Goal: Navigation & Orientation: Find specific page/section

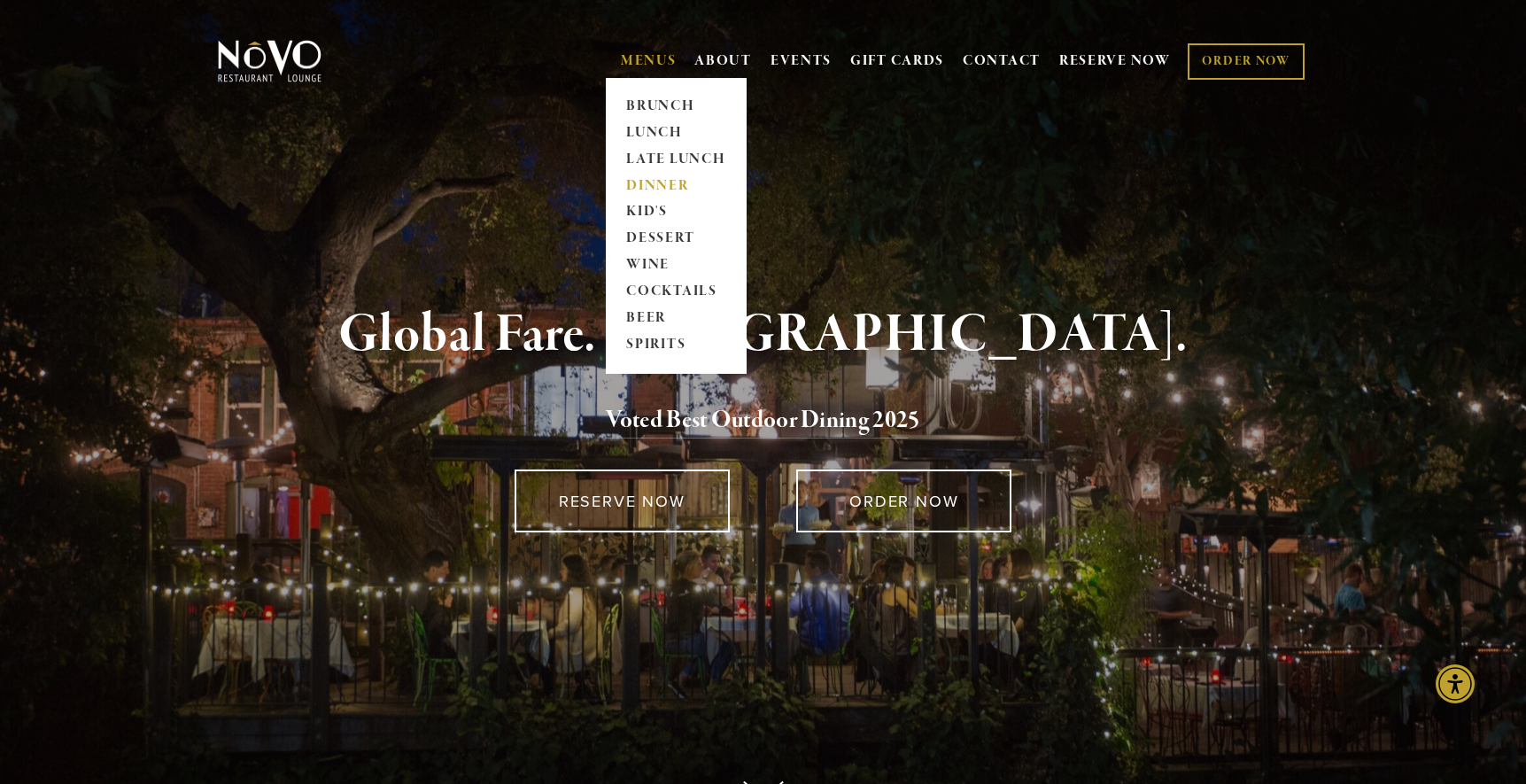
click at [643, 187] on link "DINNER" at bounding box center [676, 185] width 111 height 27
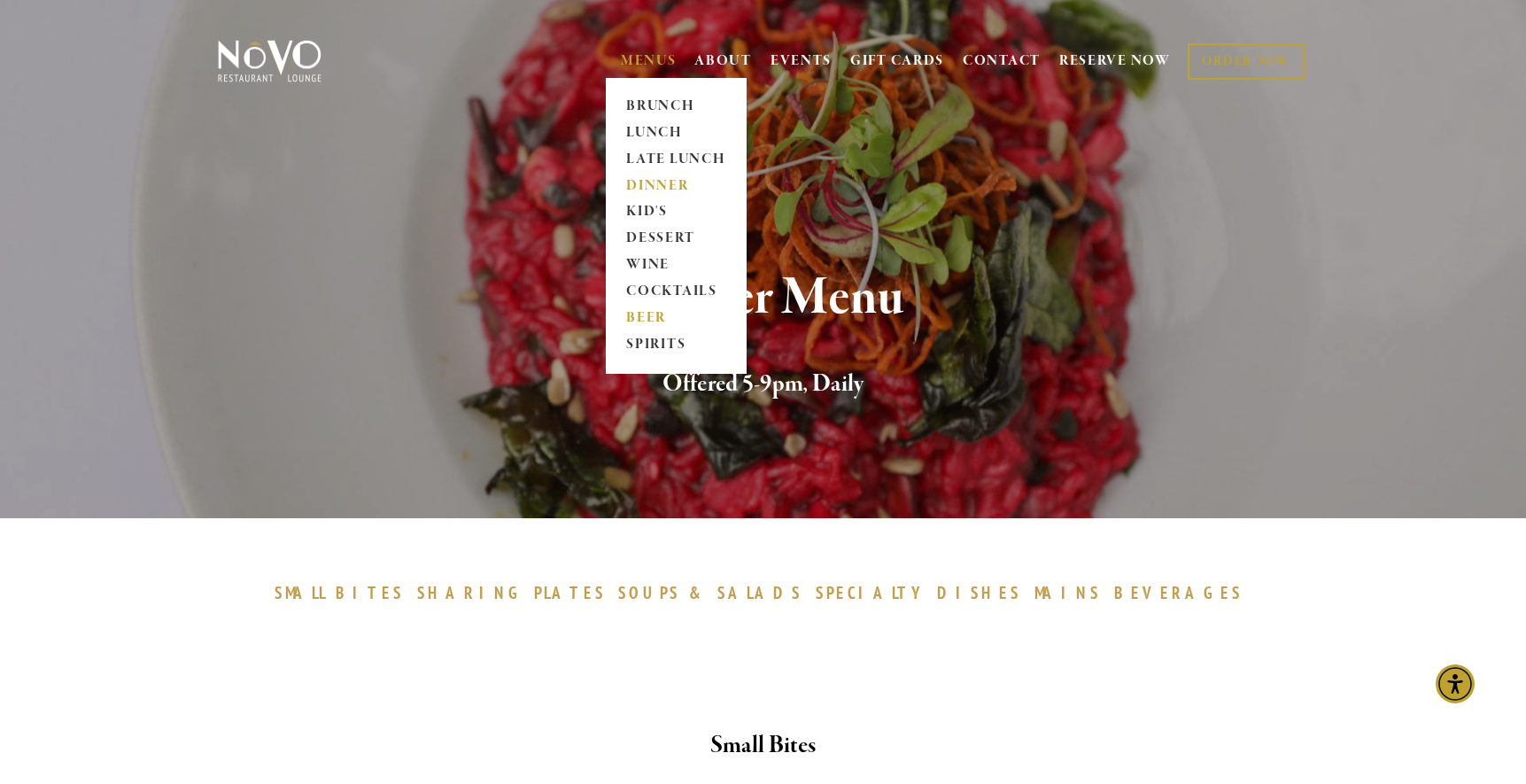
click at [645, 315] on link "BEER" at bounding box center [676, 319] width 111 height 27
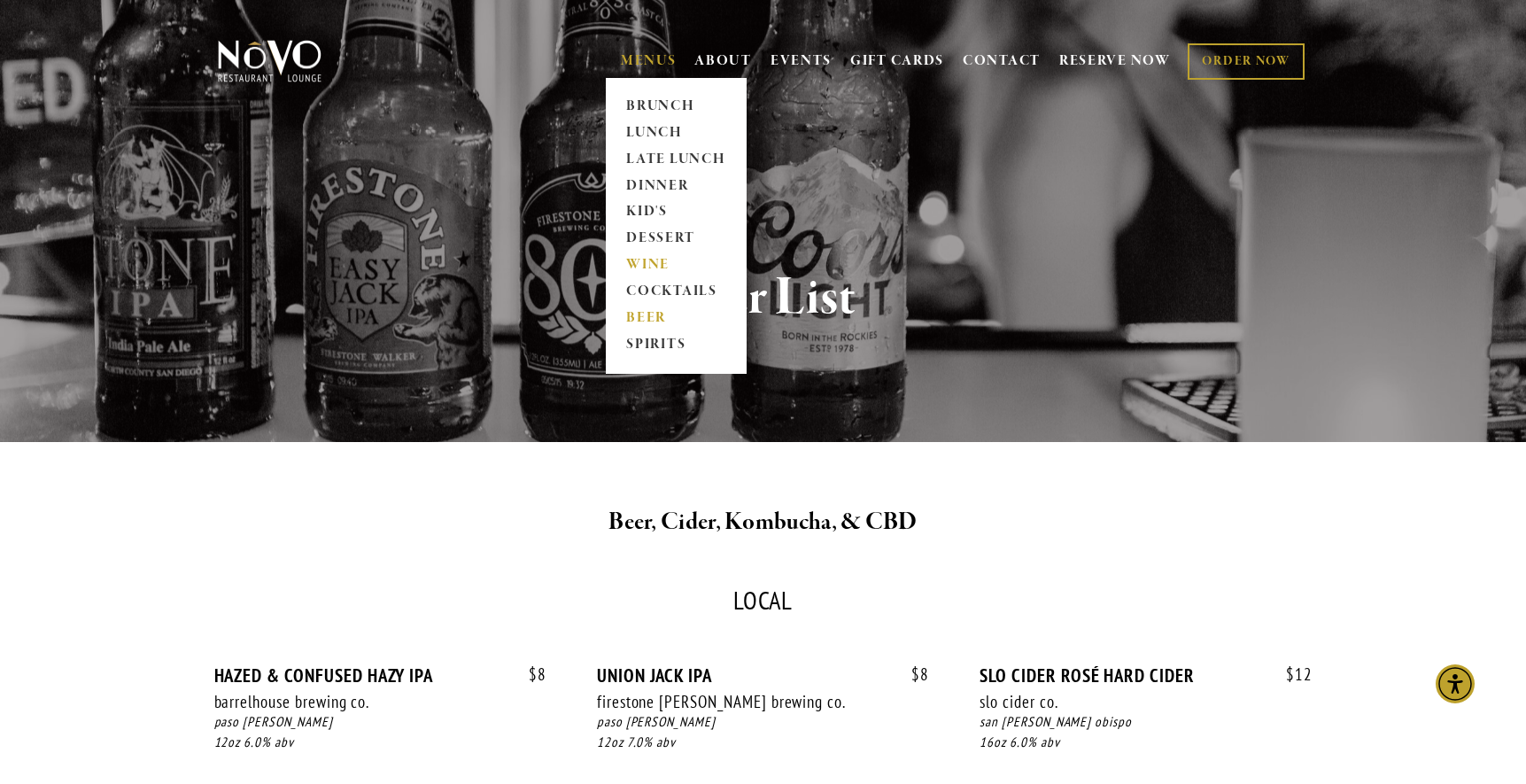
click at [656, 268] on link "WINE" at bounding box center [676, 265] width 111 height 27
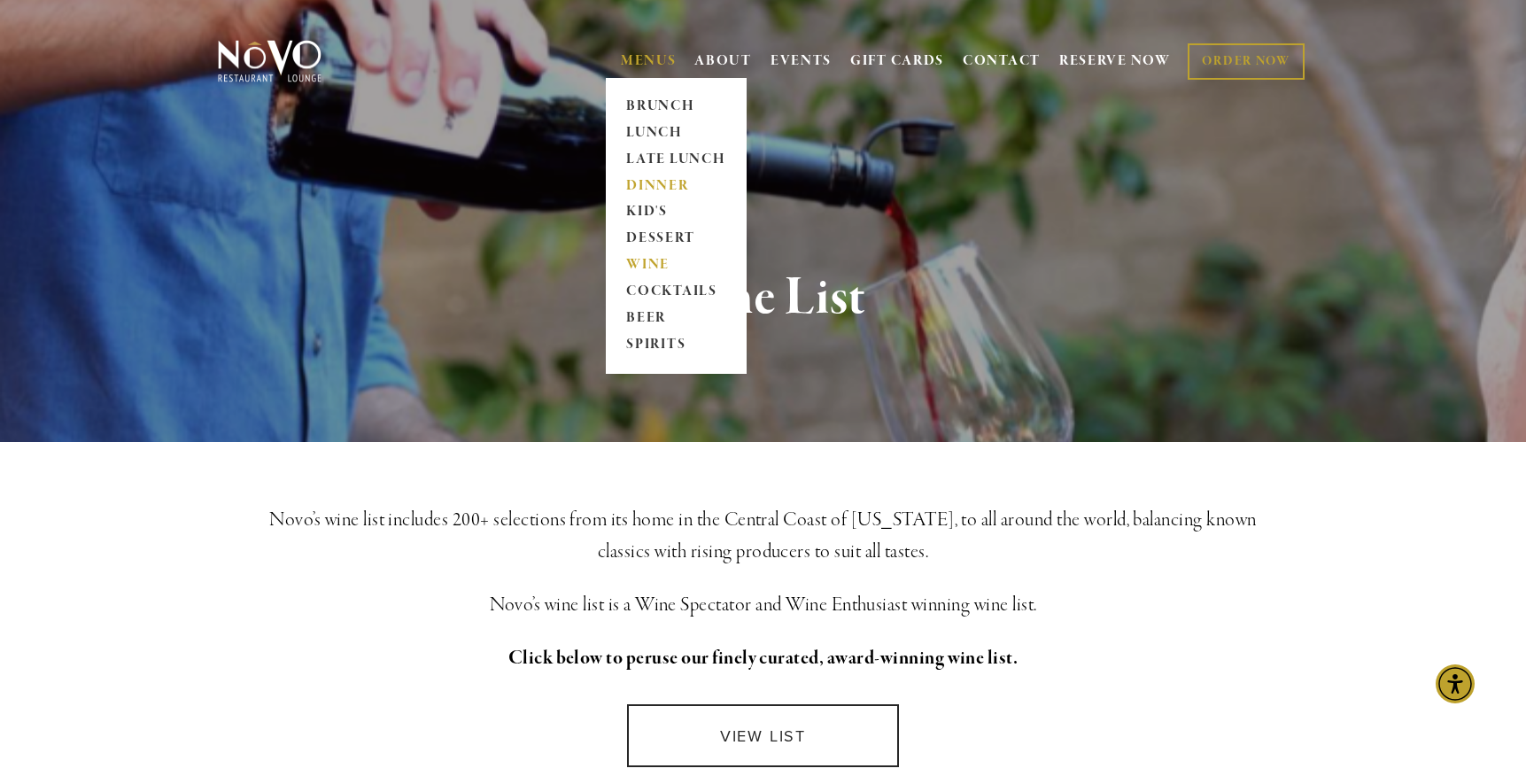
click at [648, 182] on link "DINNER" at bounding box center [676, 185] width 111 height 27
